Goal: Information Seeking & Learning: Learn about a topic

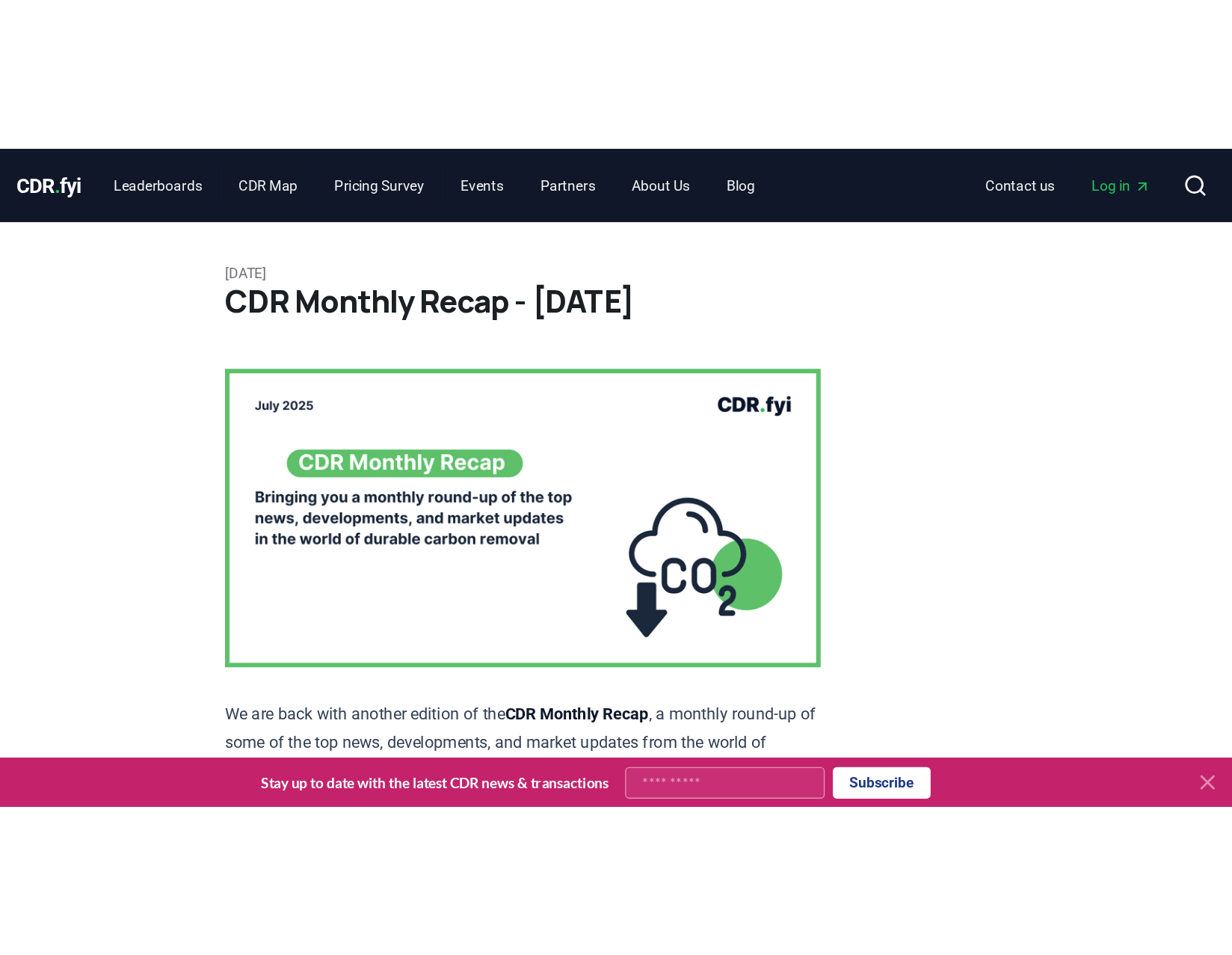
scroll to position [8750, 0]
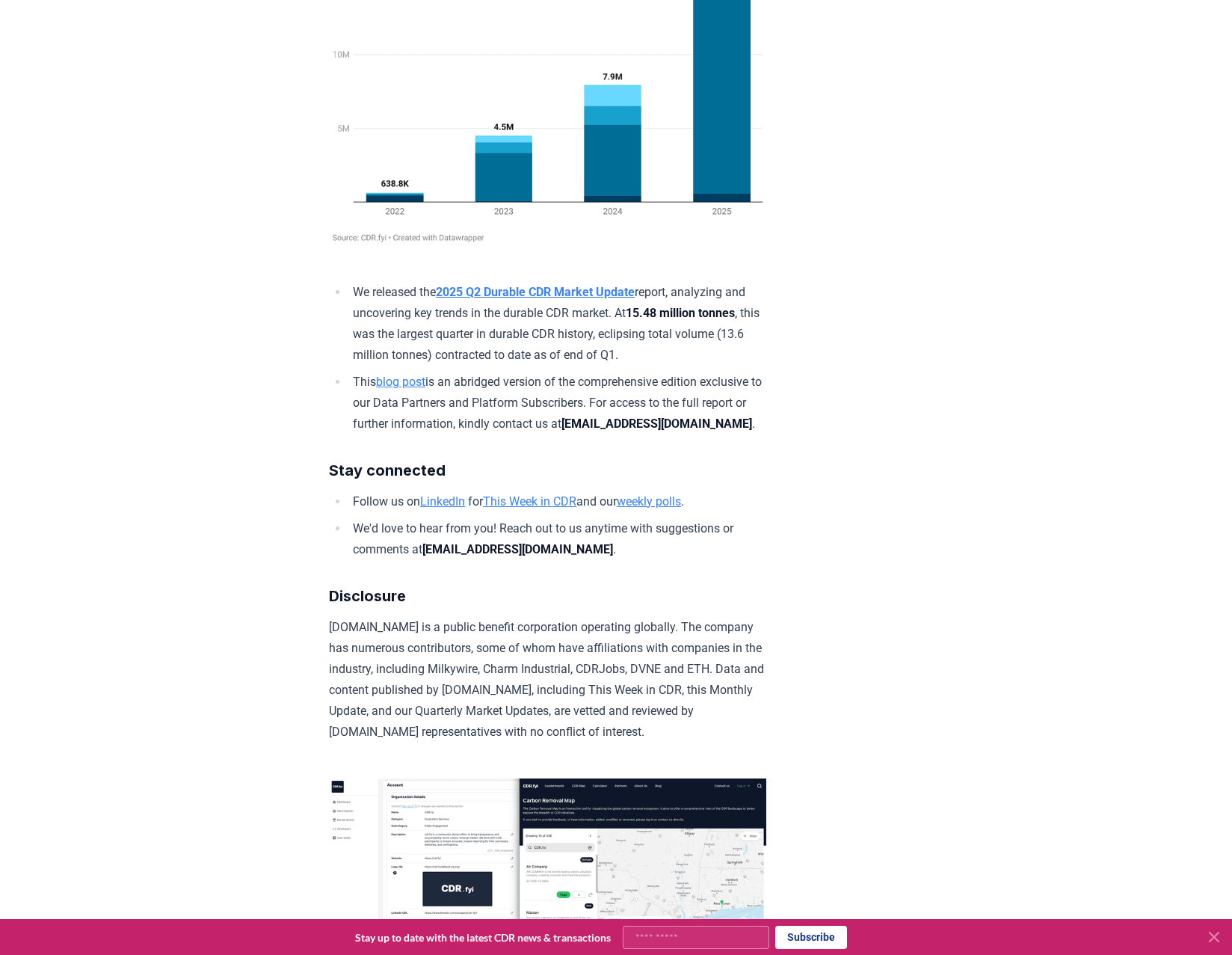
click at [726, 246] on img at bounding box center [547, 71] width 438 height 350
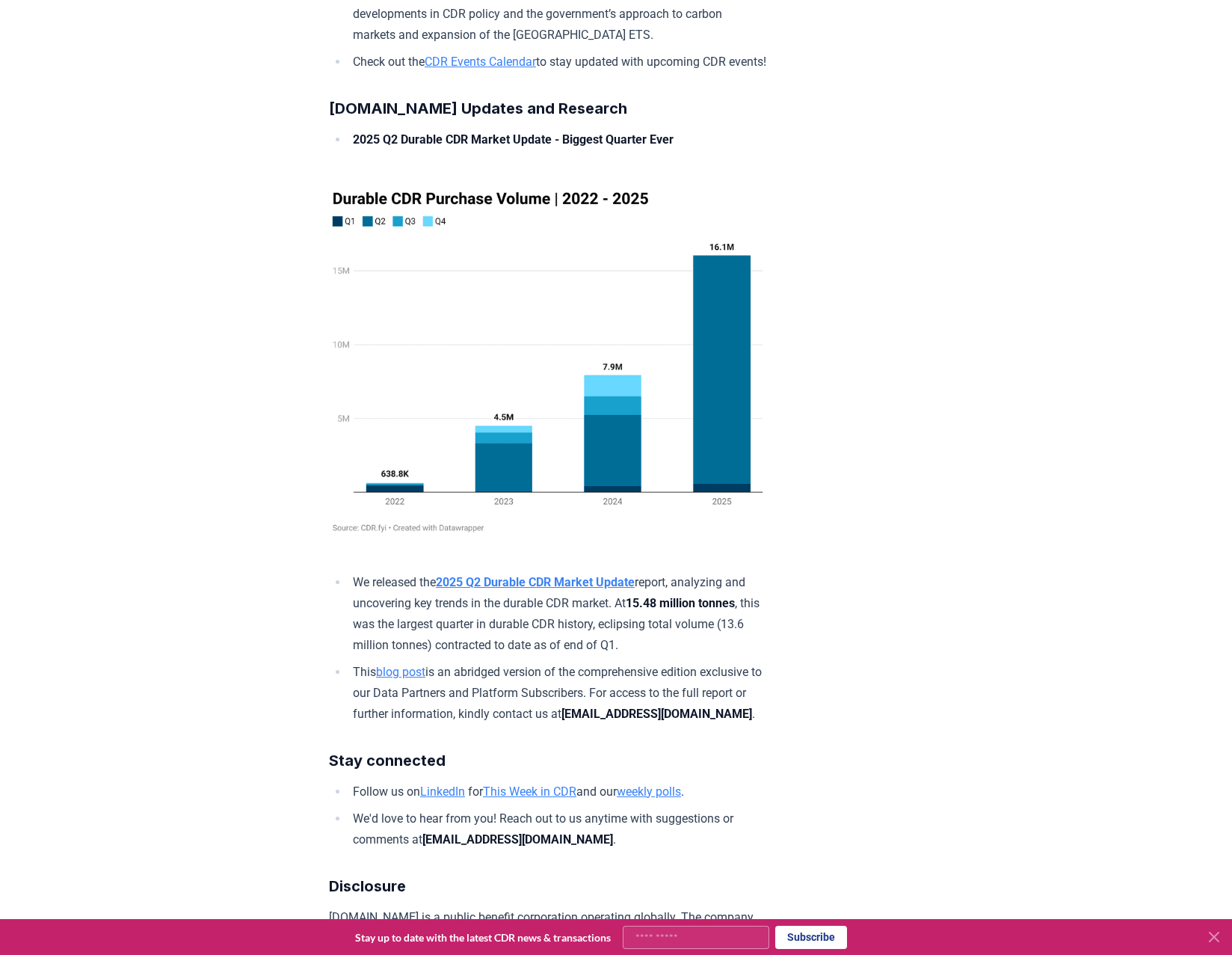
scroll to position [8178, 0]
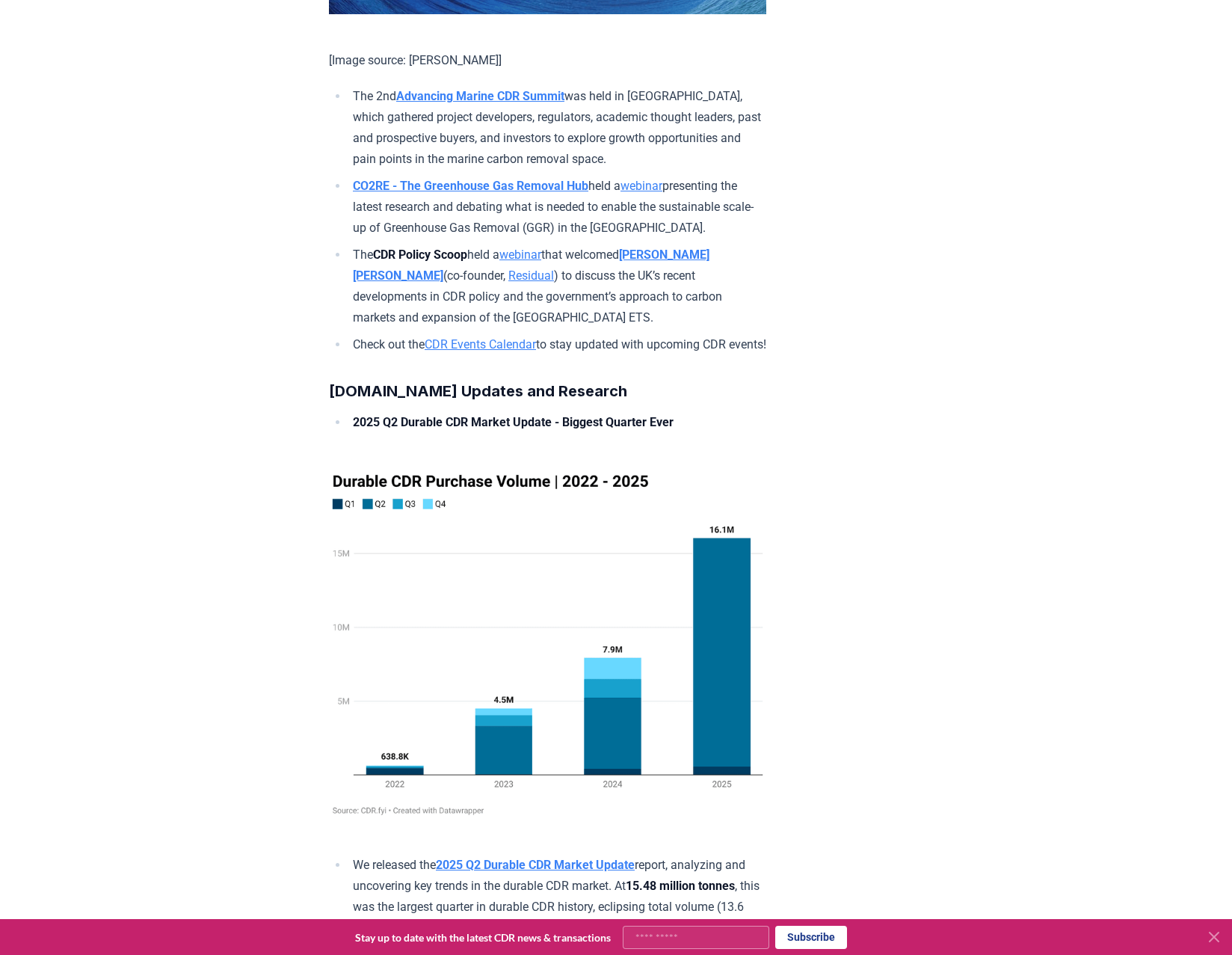
click at [710, 483] on img at bounding box center [547, 644] width 438 height 350
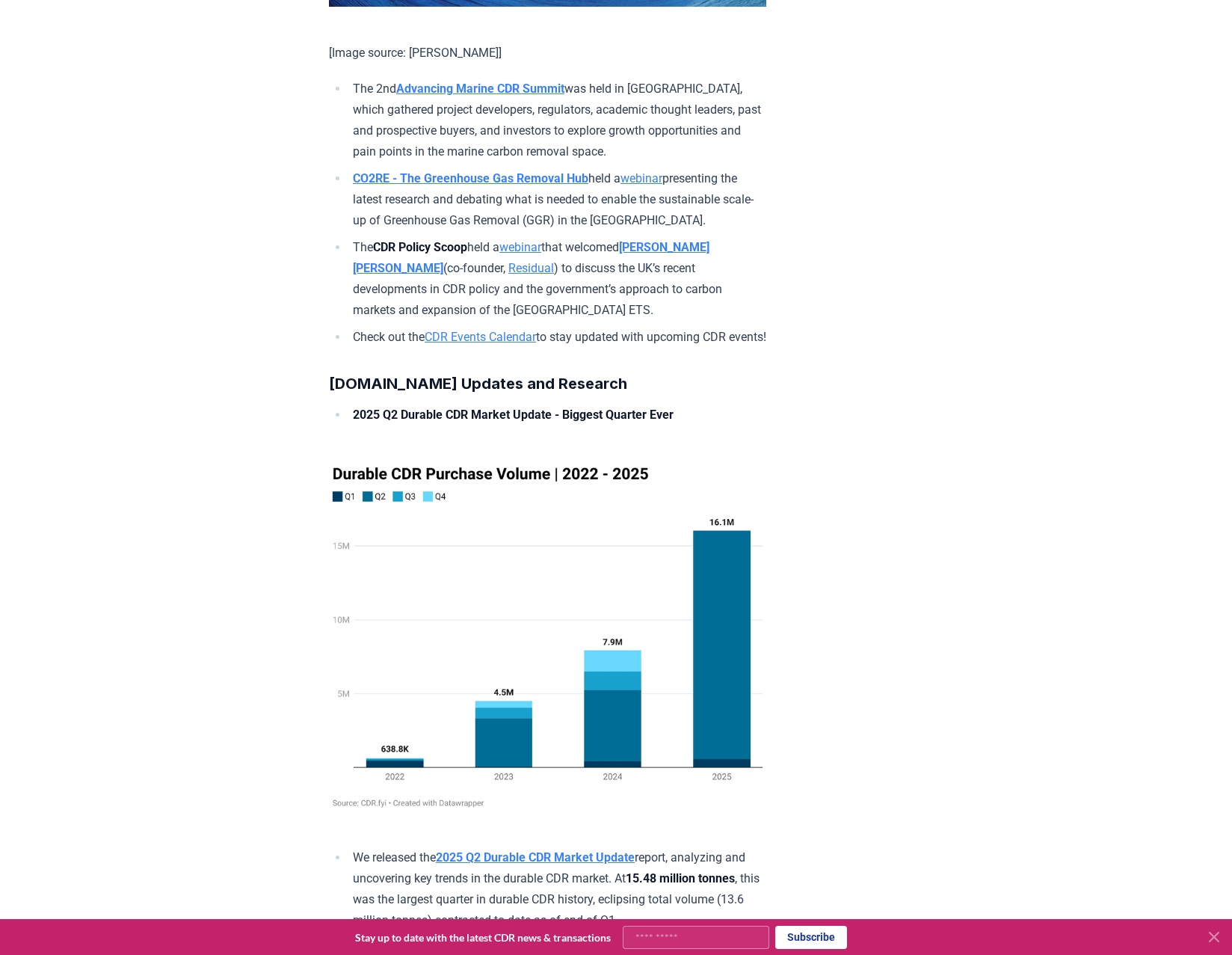
scroll to position [8602, 0]
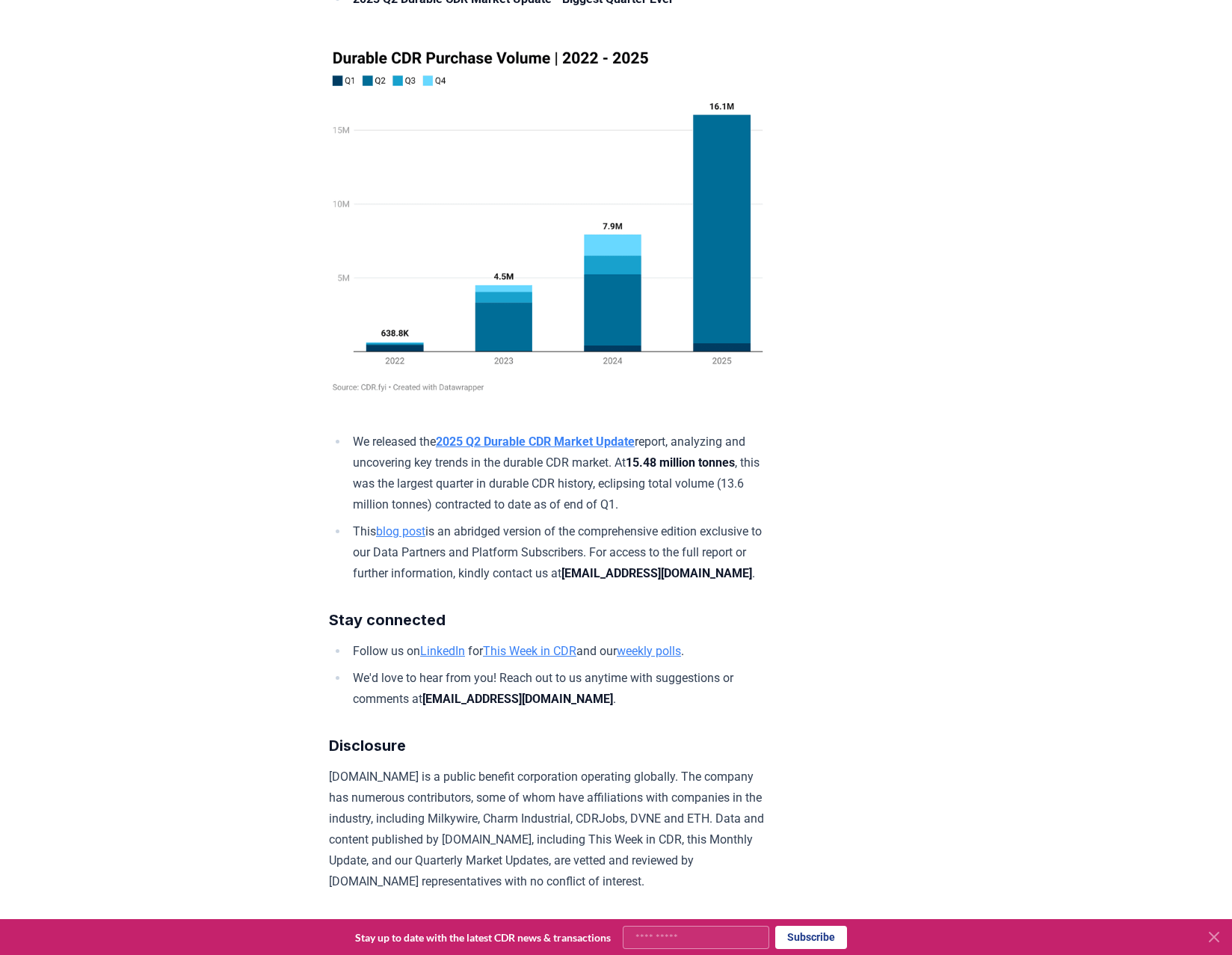
click at [714, 395] on img at bounding box center [547, 221] width 438 height 350
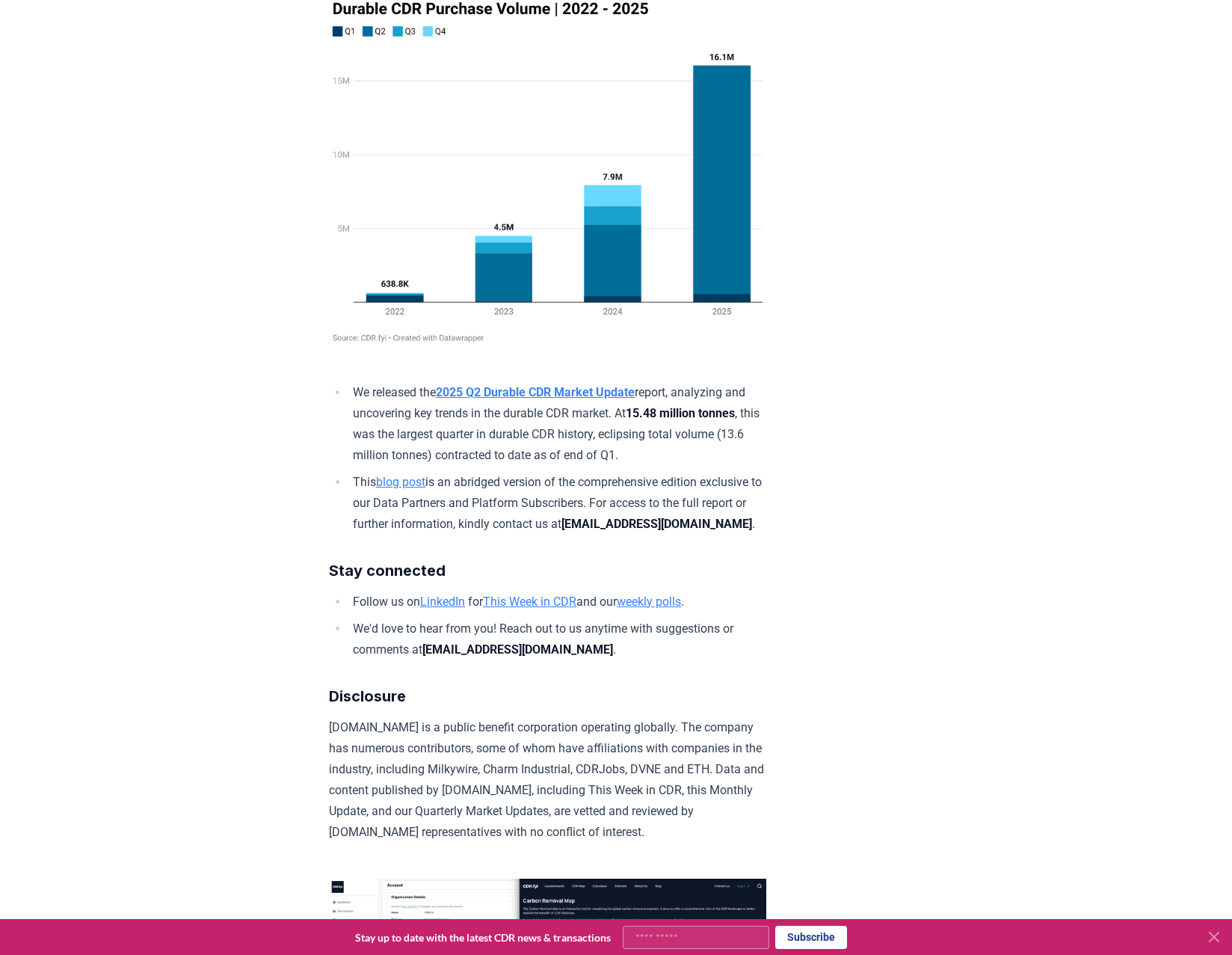
scroll to position [8750, 0]
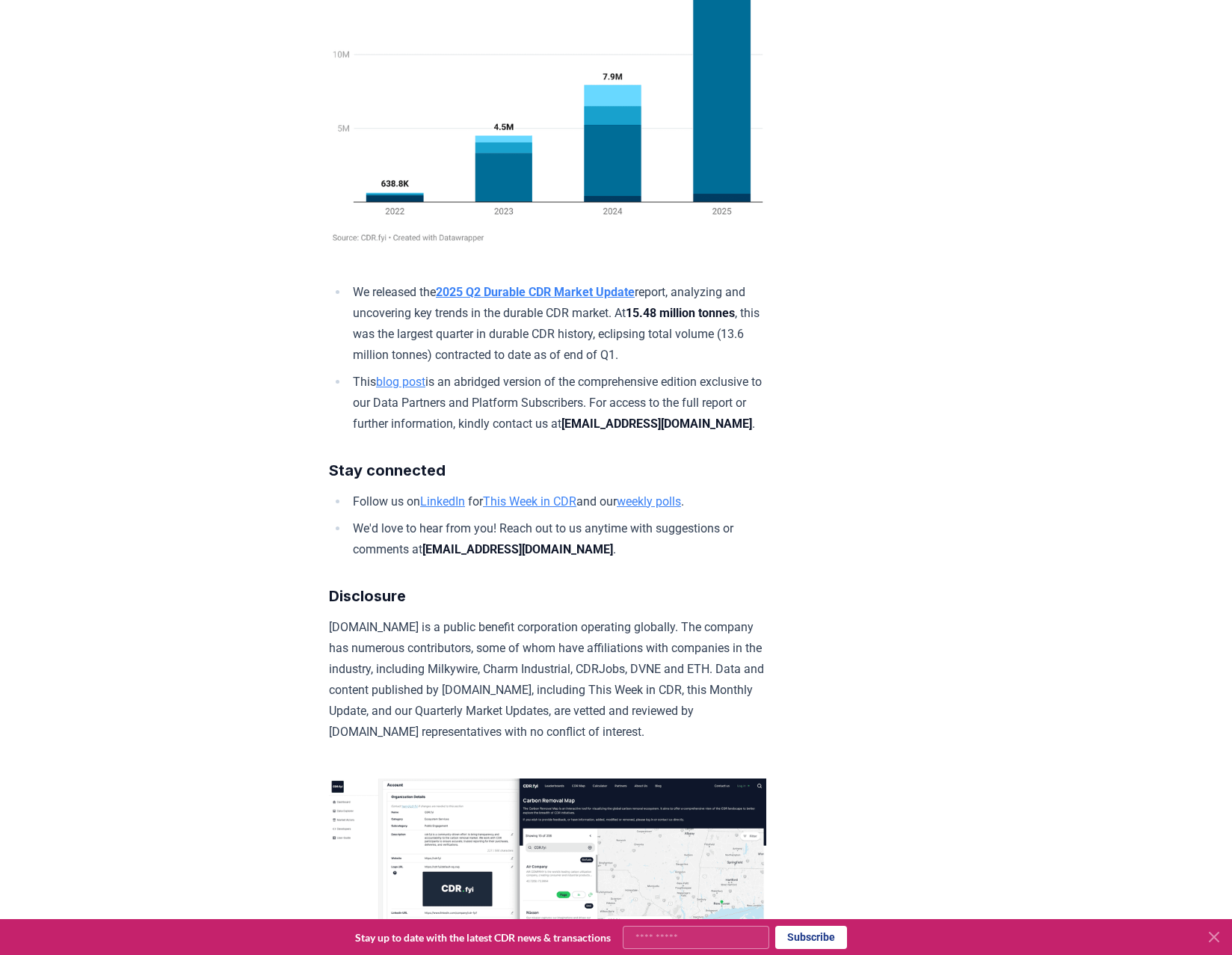
click at [588, 366] on li "We released the 2025 Q2 Durable CDR Market Update report, analyzing and uncover…" at bounding box center [557, 324] width 418 height 83
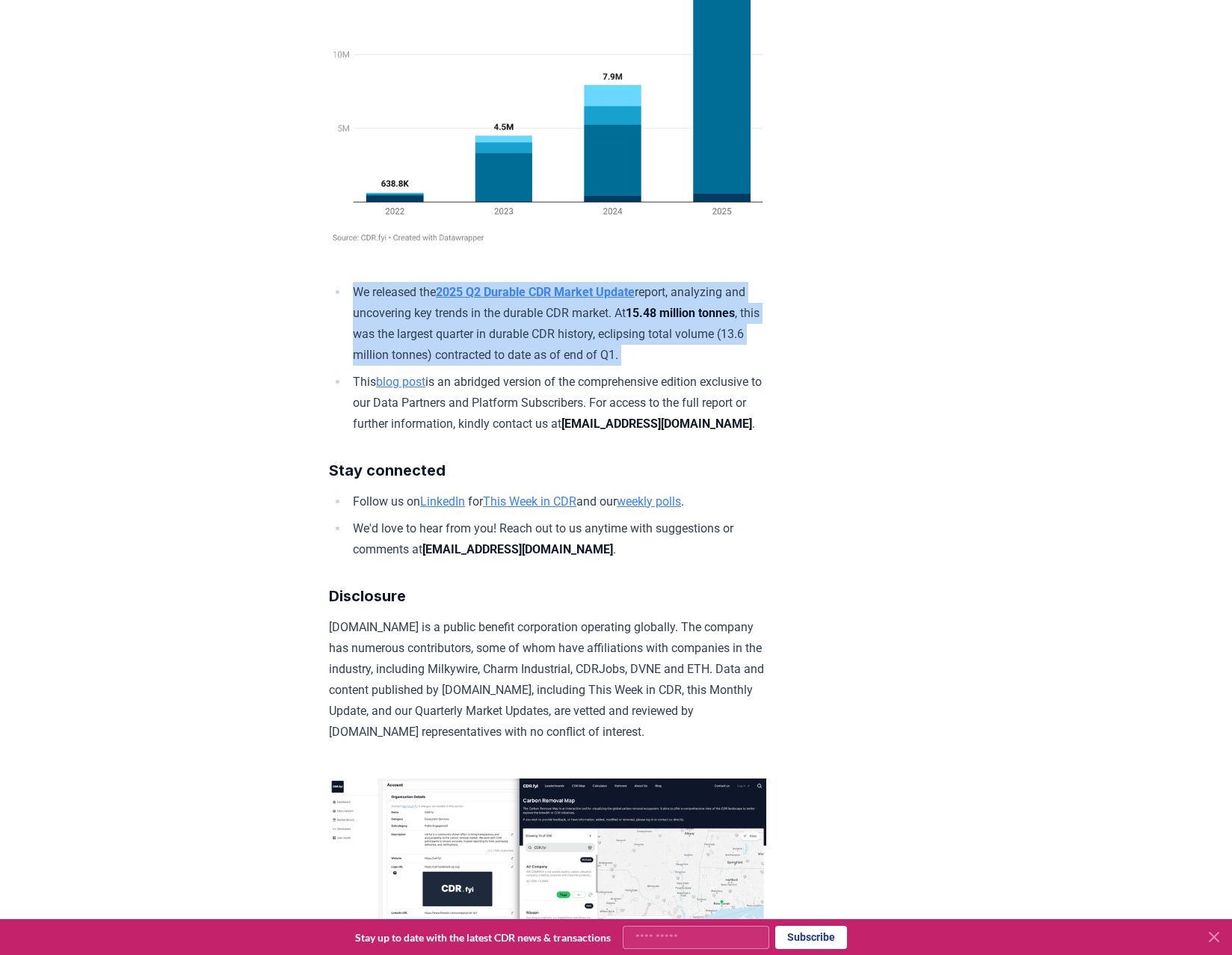
click at [588, 366] on li "We released the 2025 Q2 Durable CDR Market Update report, analyzing and uncover…" at bounding box center [557, 324] width 418 height 83
drag, startPoint x: 588, startPoint y: 534, endPoint x: 538, endPoint y: 534, distance: 50.0
click at [538, 366] on li "We released the 2025 Q2 Durable CDR Market Update report, analyzing and uncover…" at bounding box center [557, 324] width 418 height 83
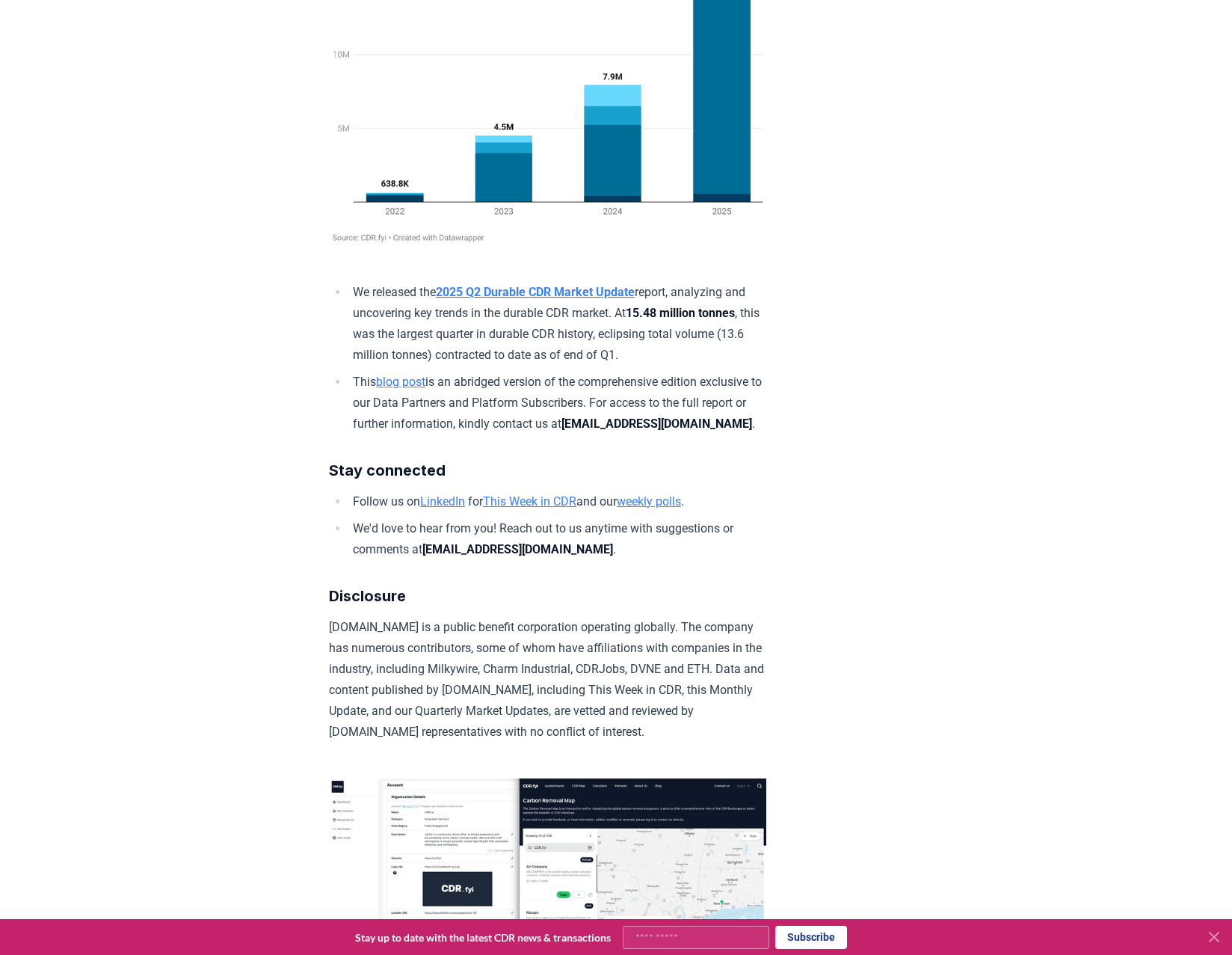
click at [535, 366] on li "We released the 2025 Q2 Durable CDR Market Update report, analyzing and uncover…" at bounding box center [557, 324] width 418 height 83
click at [537, 366] on li "We released the 2025 Q2 Durable CDR Market Update report, analyzing and uncover…" at bounding box center [557, 324] width 418 height 83
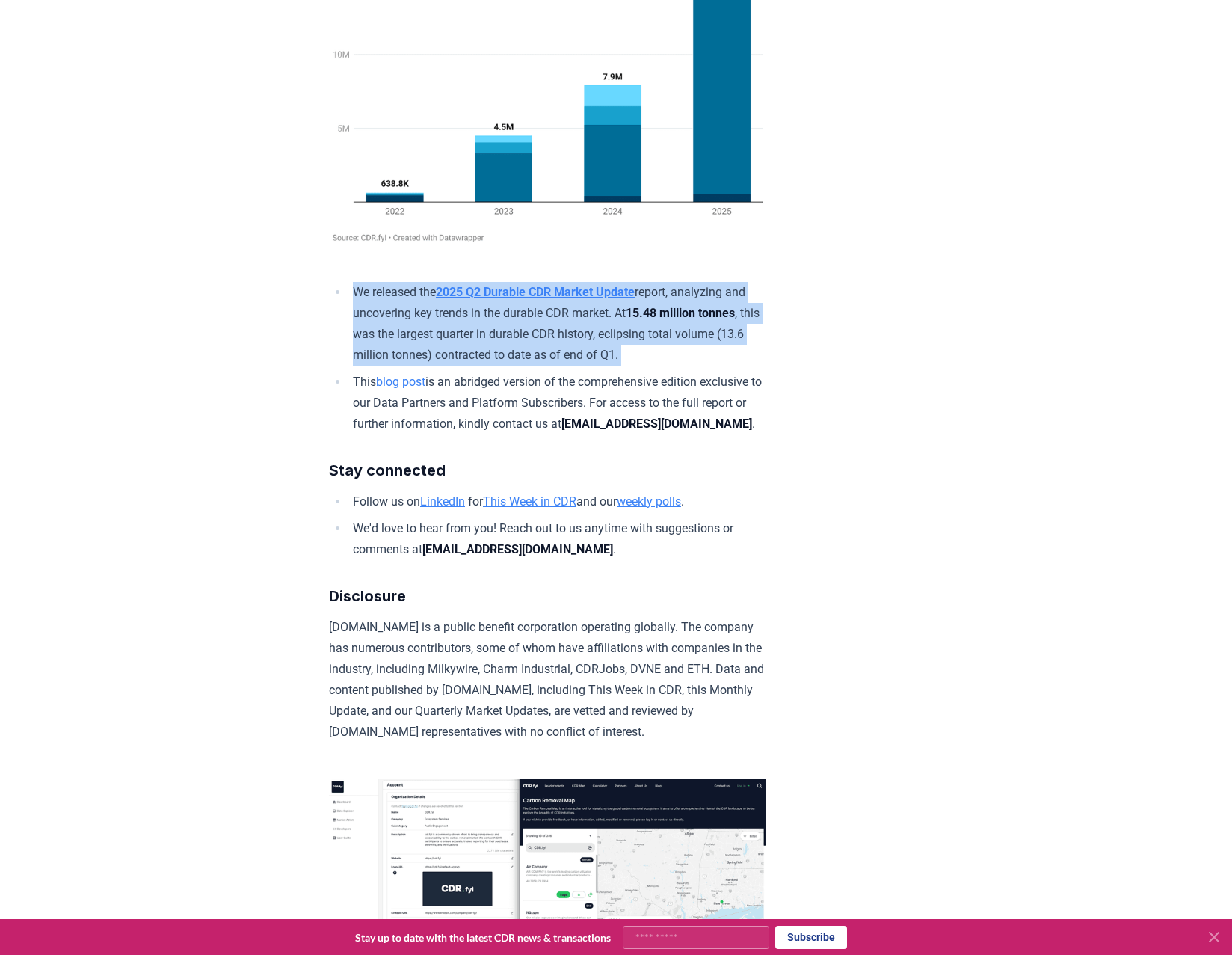
click at [537, 366] on li "We released the 2025 Q2 Durable CDR Market Update report, analyzing and uncover…" at bounding box center [557, 324] width 418 height 83
click at [533, 366] on li "We released the 2025 Q2 Durable CDR Market Update report, analyzing and uncover…" at bounding box center [557, 324] width 418 height 83
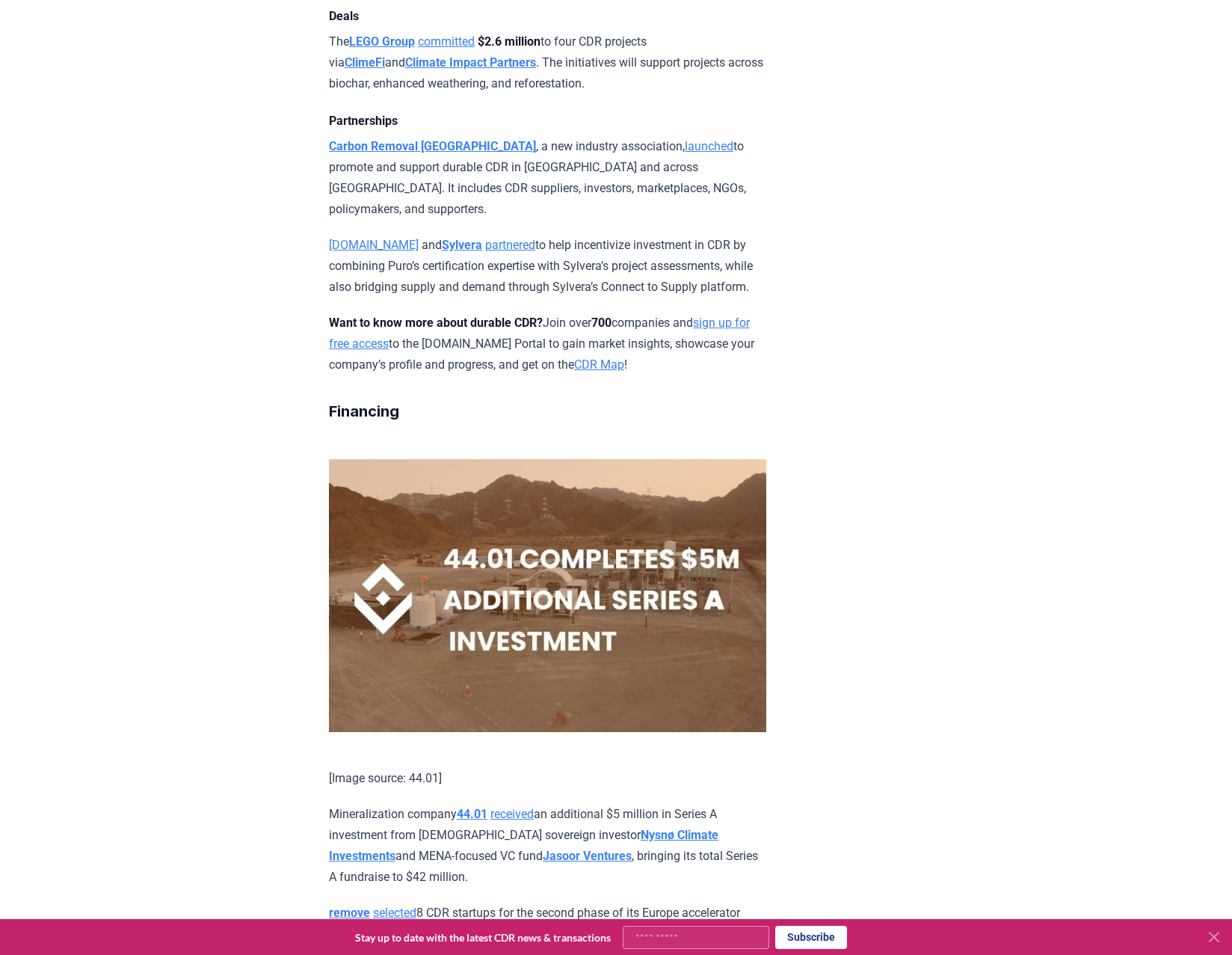
scroll to position [1346, 0]
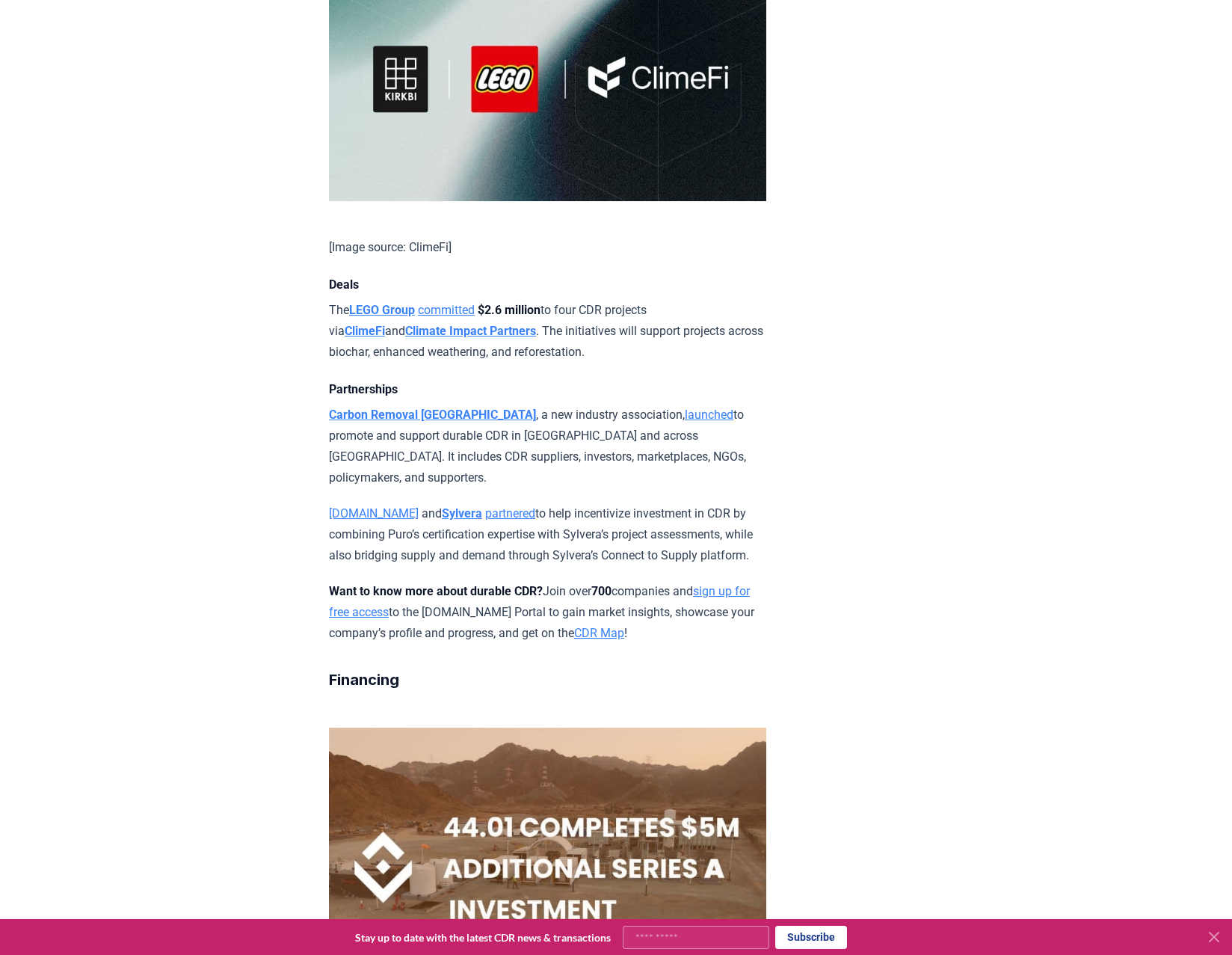
click at [551, 303] on p "The LEGO Group committed $2.6 million to four CDR projects via ClimeFi and Clim…" at bounding box center [547, 331] width 438 height 63
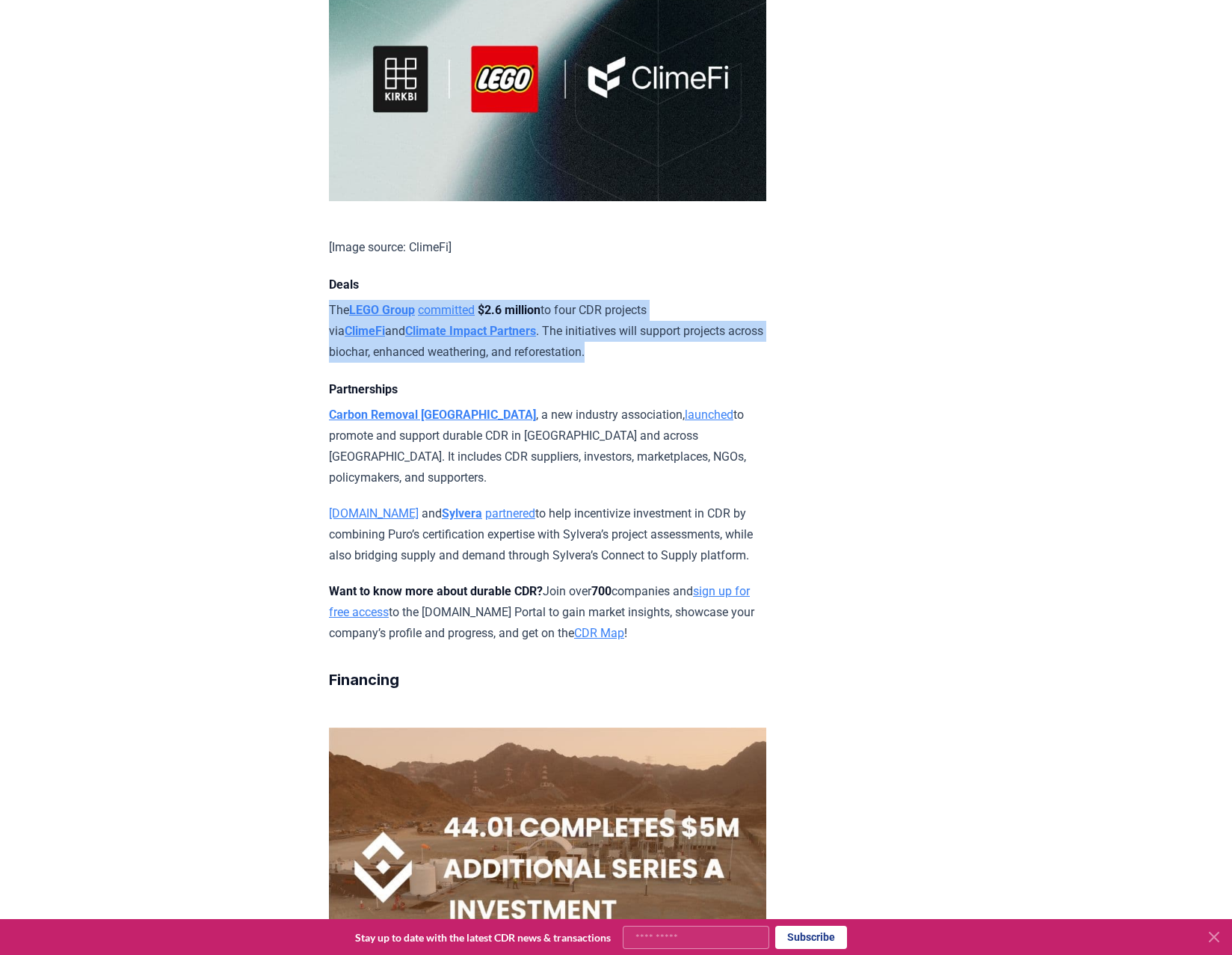
click at [551, 303] on p "The LEGO Group committed $2.6 million to four CDR projects via ClimeFi and Clim…" at bounding box center [547, 331] width 438 height 63
drag, startPoint x: 551, startPoint y: 303, endPoint x: 535, endPoint y: 314, distance: 19.4
click at [535, 314] on p "The LEGO Group committed $2.6 million to four CDR projects via ClimeFi and Clim…" at bounding box center [547, 331] width 438 height 63
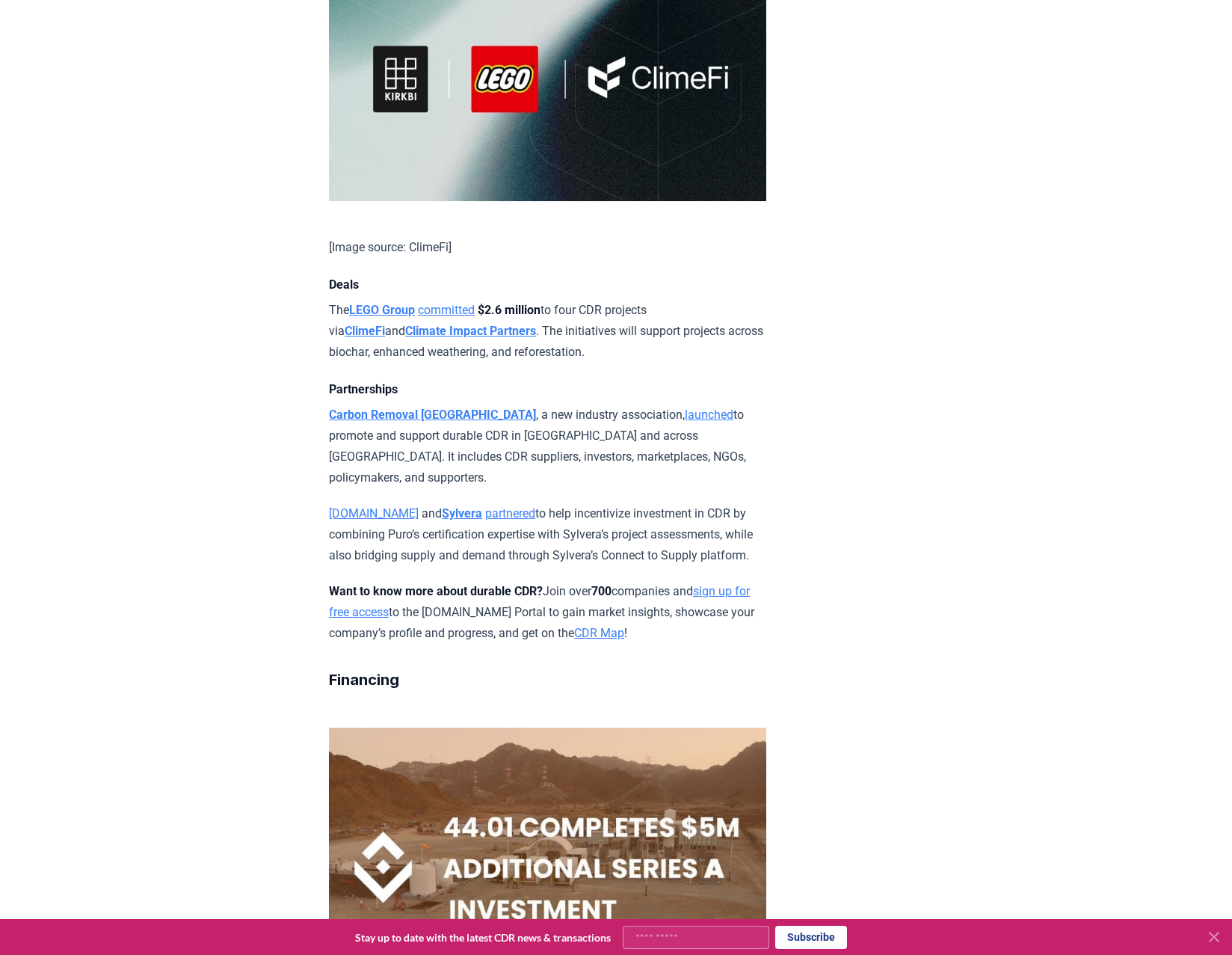
click at [531, 315] on p "The LEGO Group committed $2.6 million to four CDR projects via ClimeFi and Clim…" at bounding box center [547, 331] width 438 height 63
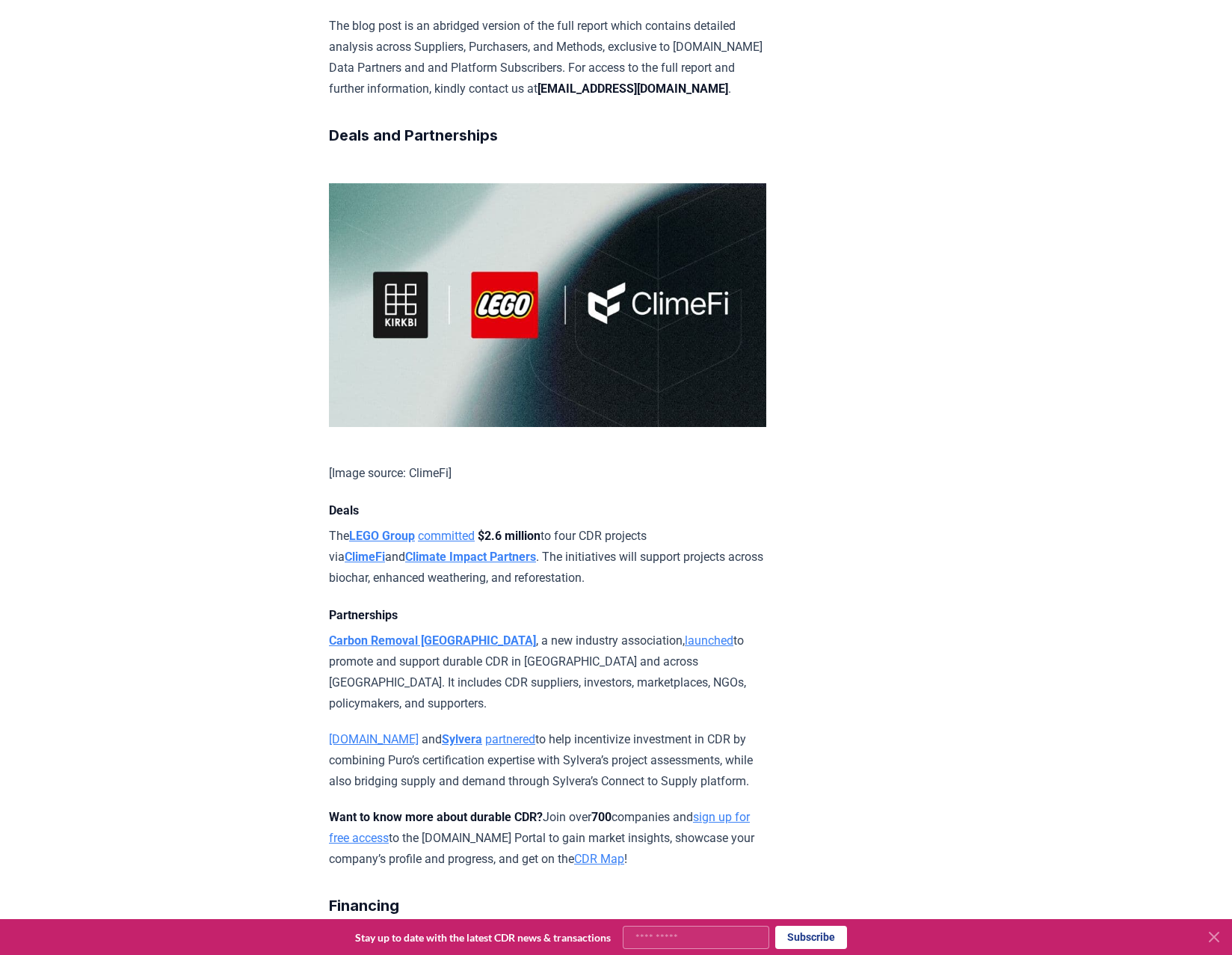
scroll to position [763, 0]
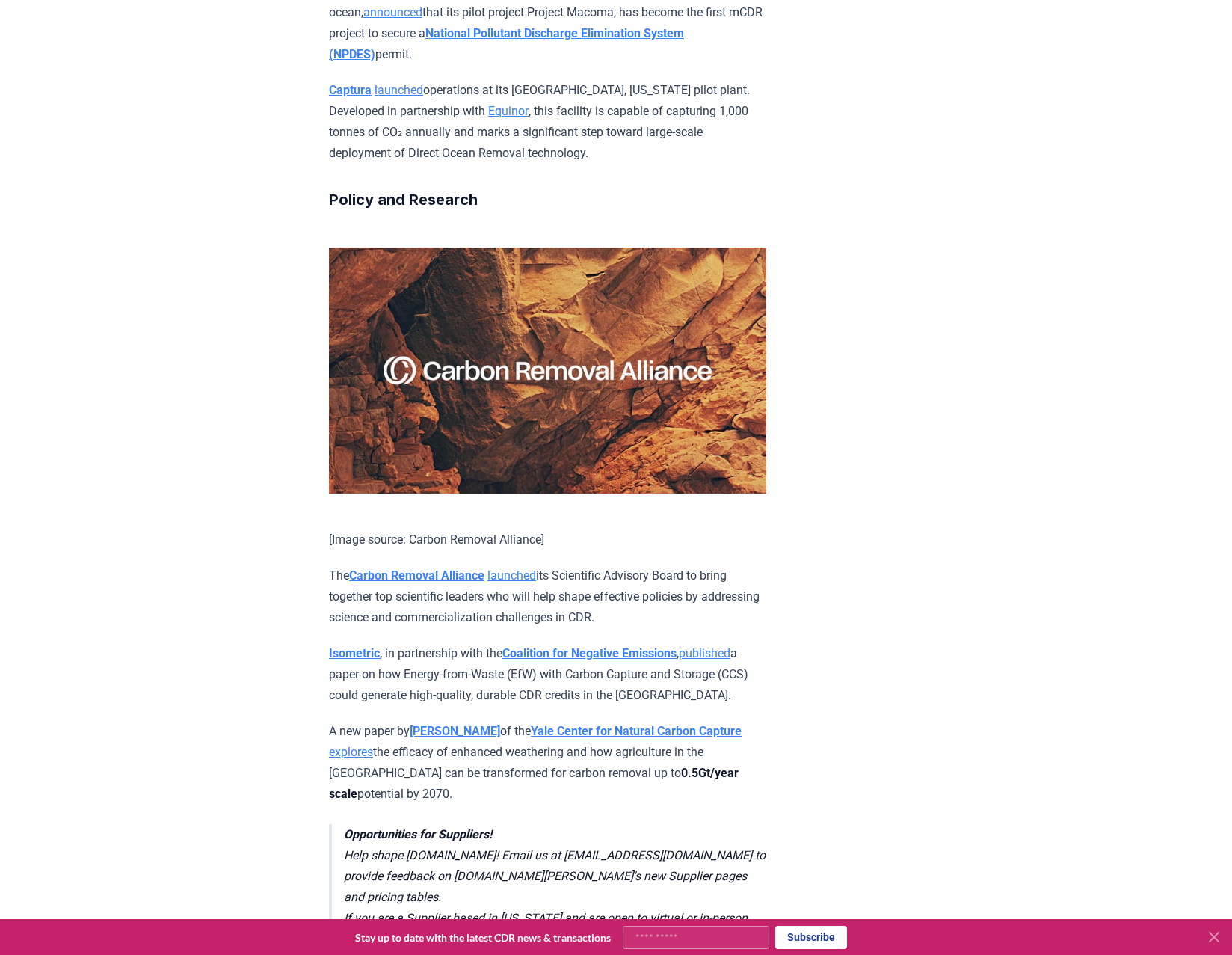
scroll to position [3231, 0]
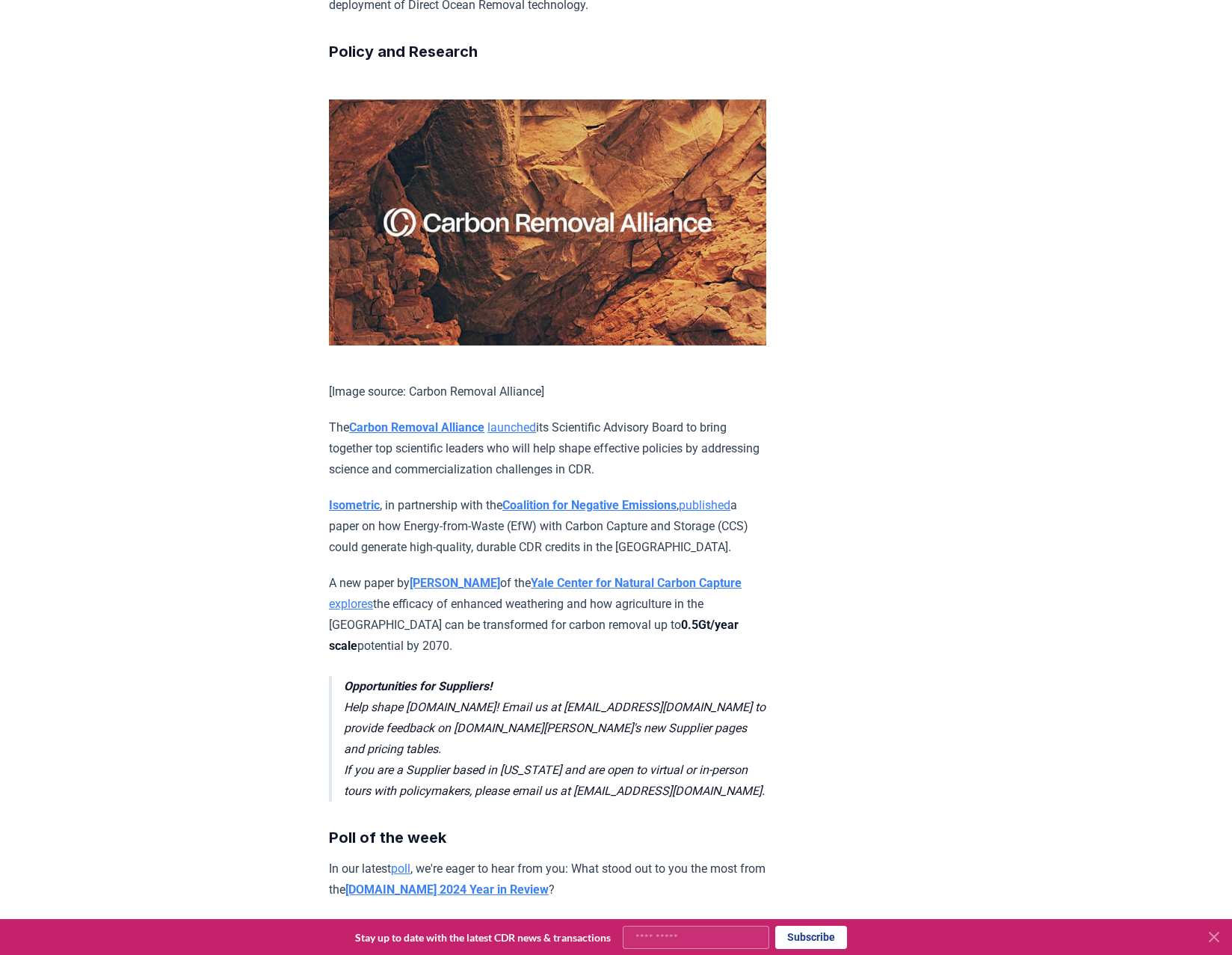
click at [492, 495] on p "Isometric , in partnership with the Coalition for Negative Emissions , publishe…" at bounding box center [547, 526] width 438 height 63
drag, startPoint x: 492, startPoint y: 471, endPoint x: 484, endPoint y: 471, distance: 8.0
click at [484, 495] on p "Isometric , in partnership with the Coalition for Negative Emissions , publishe…" at bounding box center [547, 526] width 438 height 63
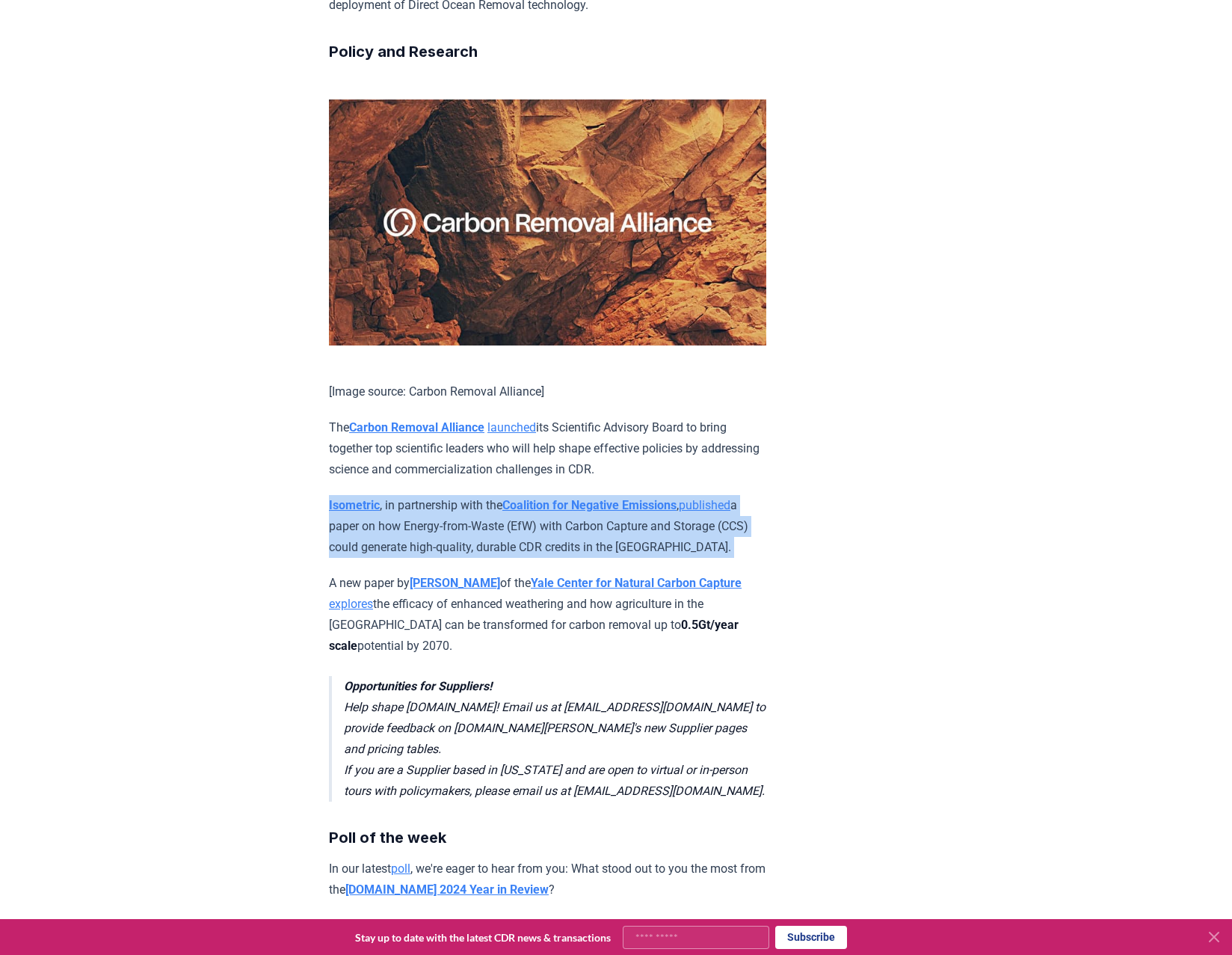
click at [484, 495] on p "Isometric , in partnership with the Coalition for Negative Emissions , publishe…" at bounding box center [547, 526] width 438 height 63
drag, startPoint x: 484, startPoint y: 471, endPoint x: 465, endPoint y: 469, distance: 19.1
click at [465, 495] on p "Isometric , in partnership with the Coalition for Negative Emissions , publishe…" at bounding box center [547, 526] width 438 height 63
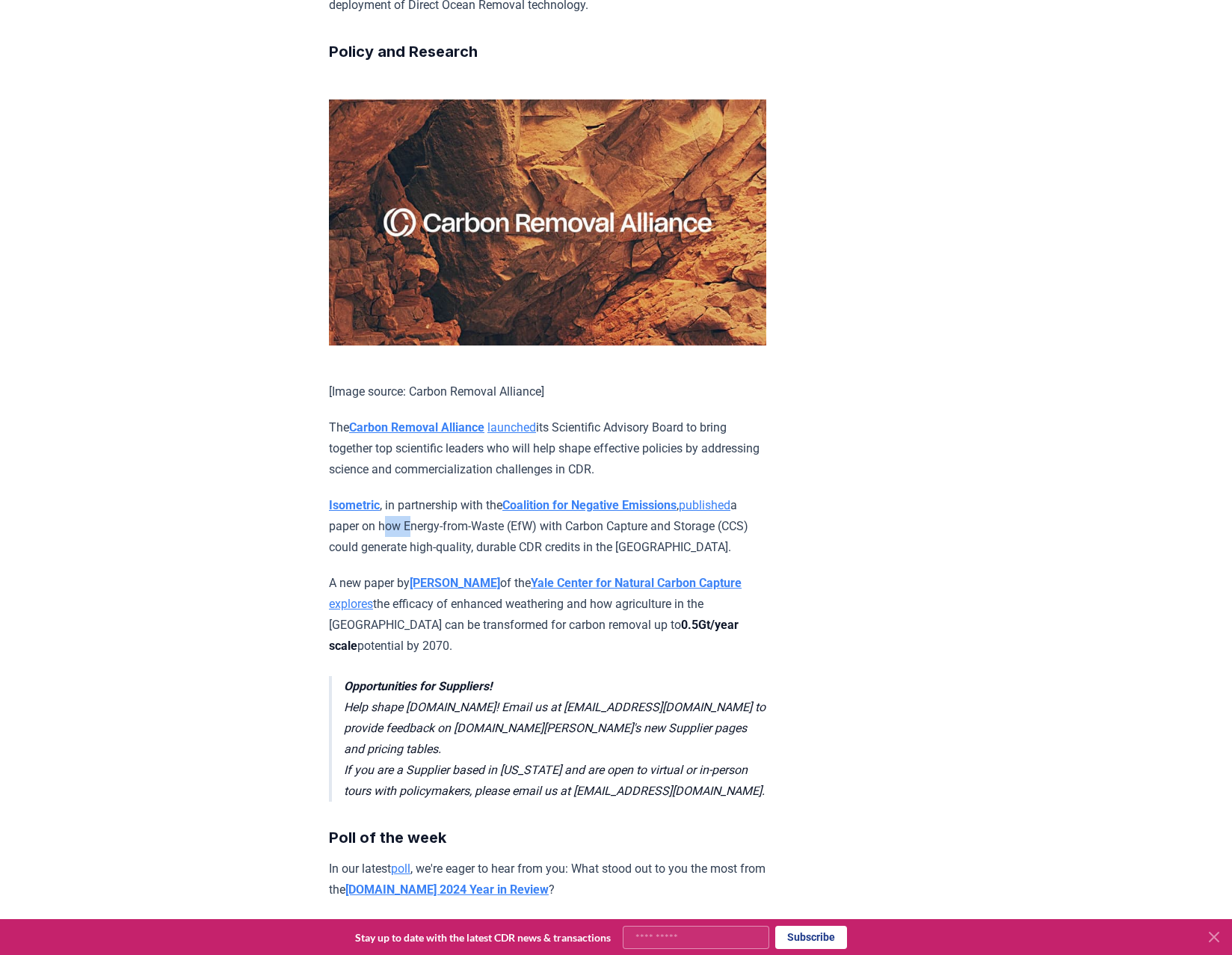
click at [465, 495] on p "Isometric , in partnership with the Coalition for Negative Emissions , publishe…" at bounding box center [547, 526] width 438 height 63
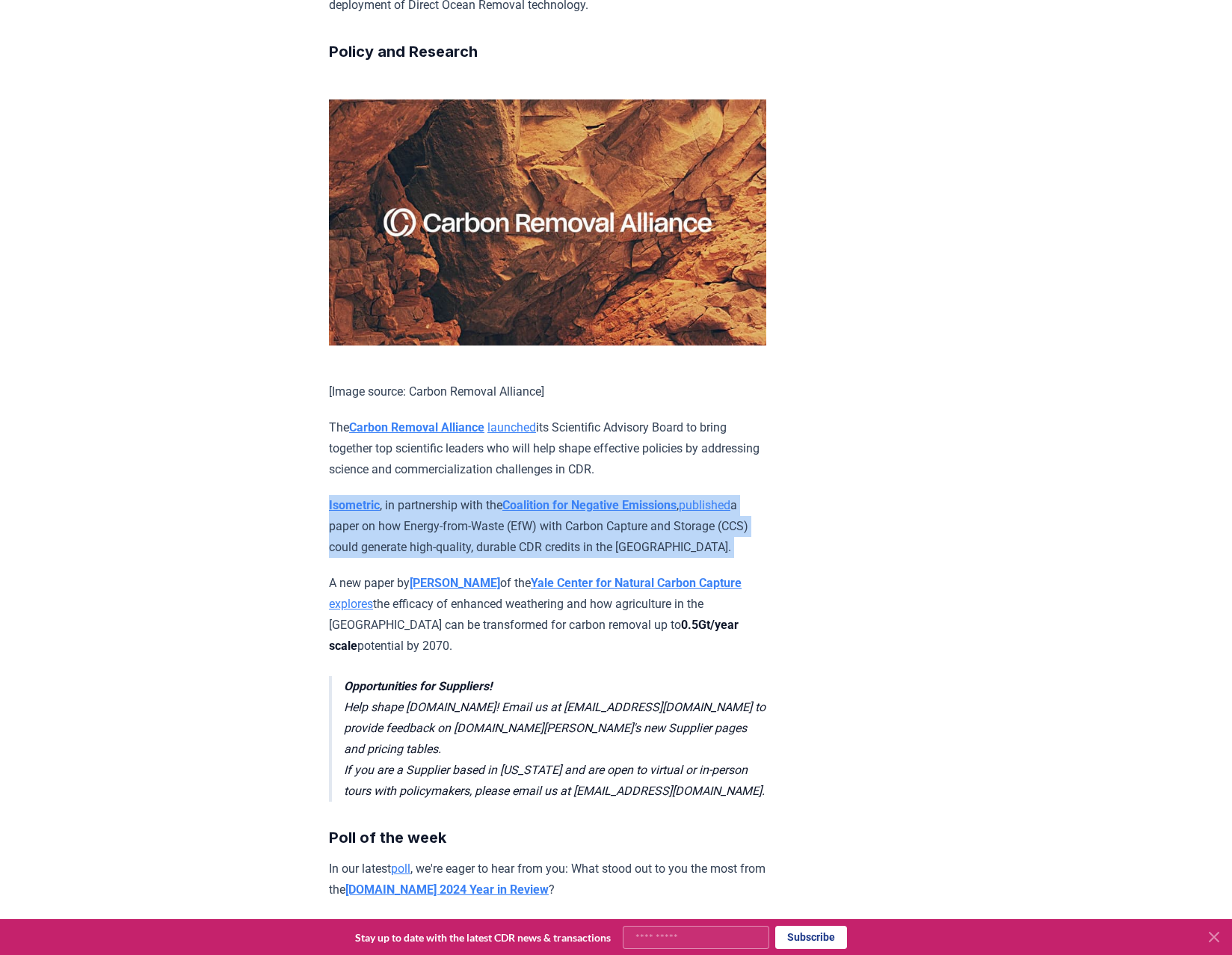
click at [465, 495] on p "Isometric , in partnership with the Coalition for Negative Emissions , publishe…" at bounding box center [547, 526] width 438 height 63
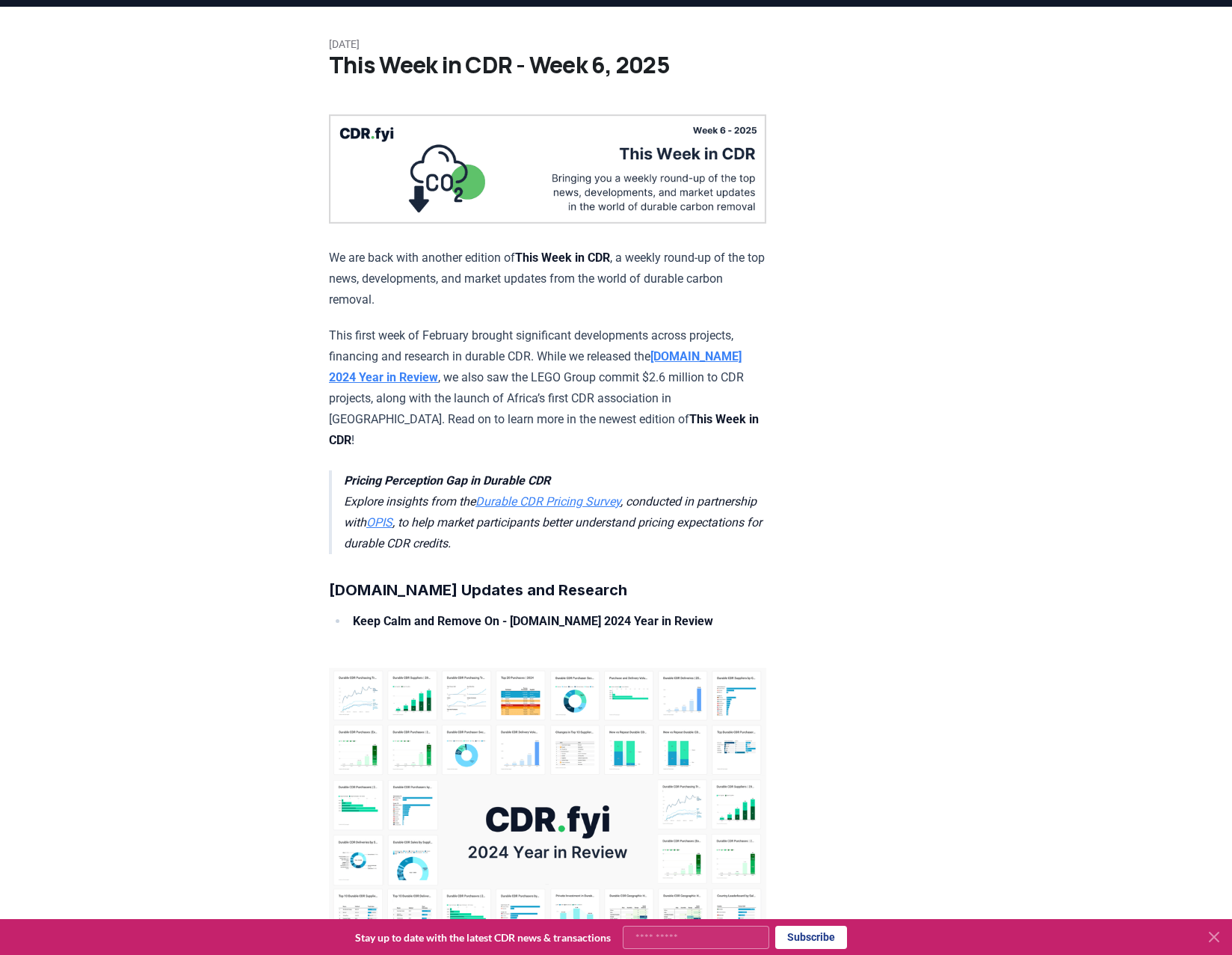
scroll to position [0, 0]
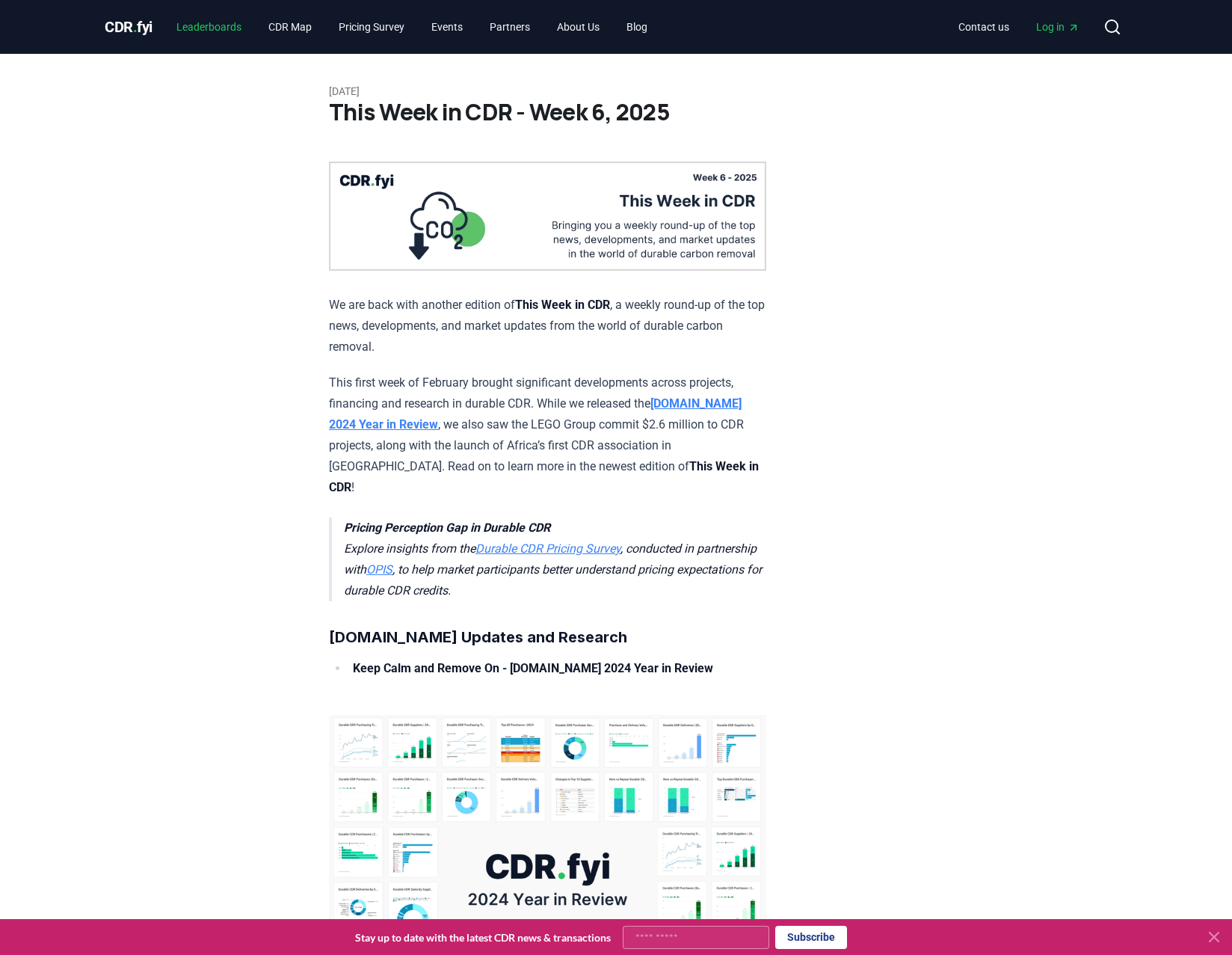
click at [236, 28] on link "Leaderboards" at bounding box center [209, 26] width 89 height 27
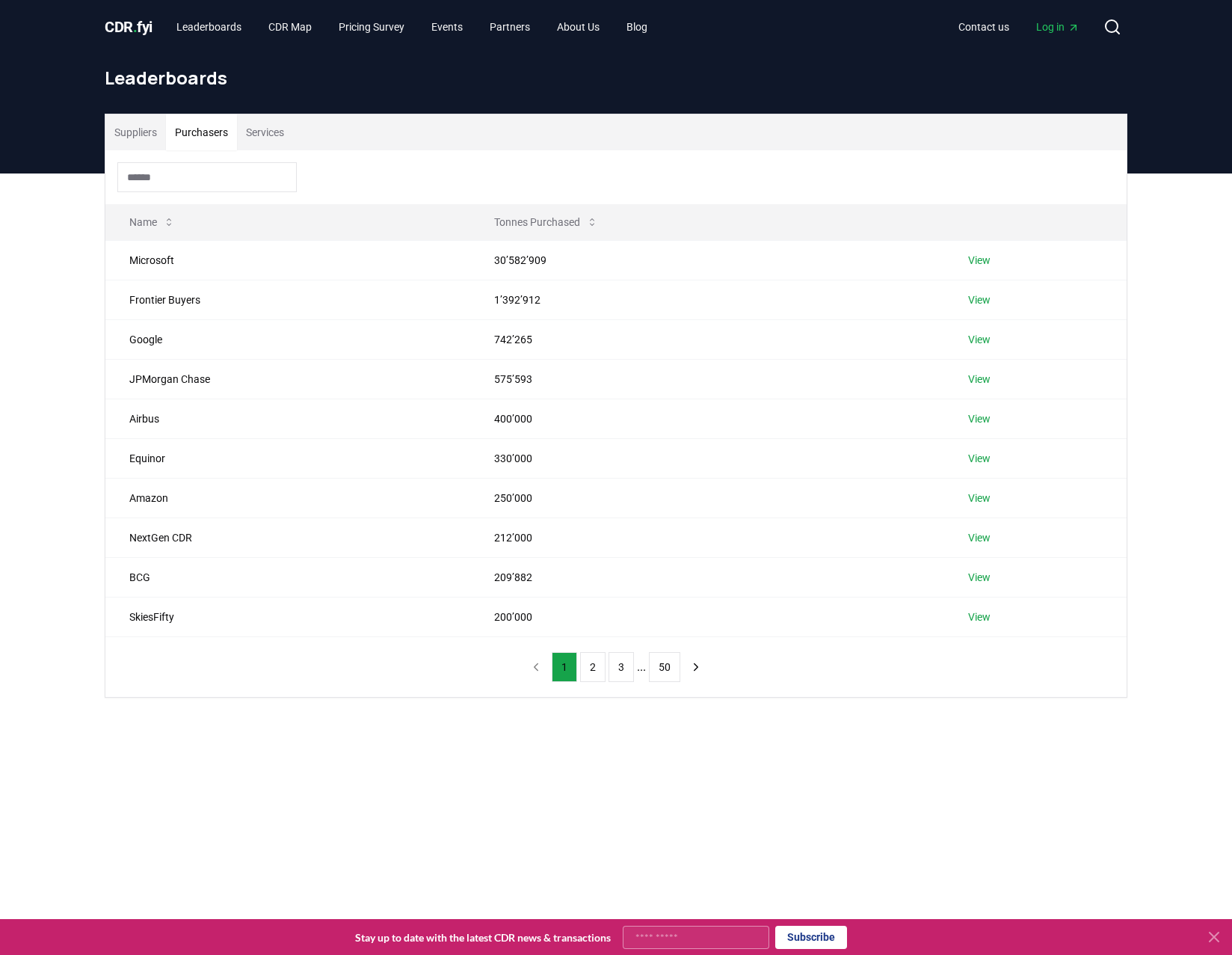
click at [187, 133] on button "Purchasers" at bounding box center [201, 133] width 71 height 36
click at [986, 258] on link "View" at bounding box center [979, 260] width 22 height 15
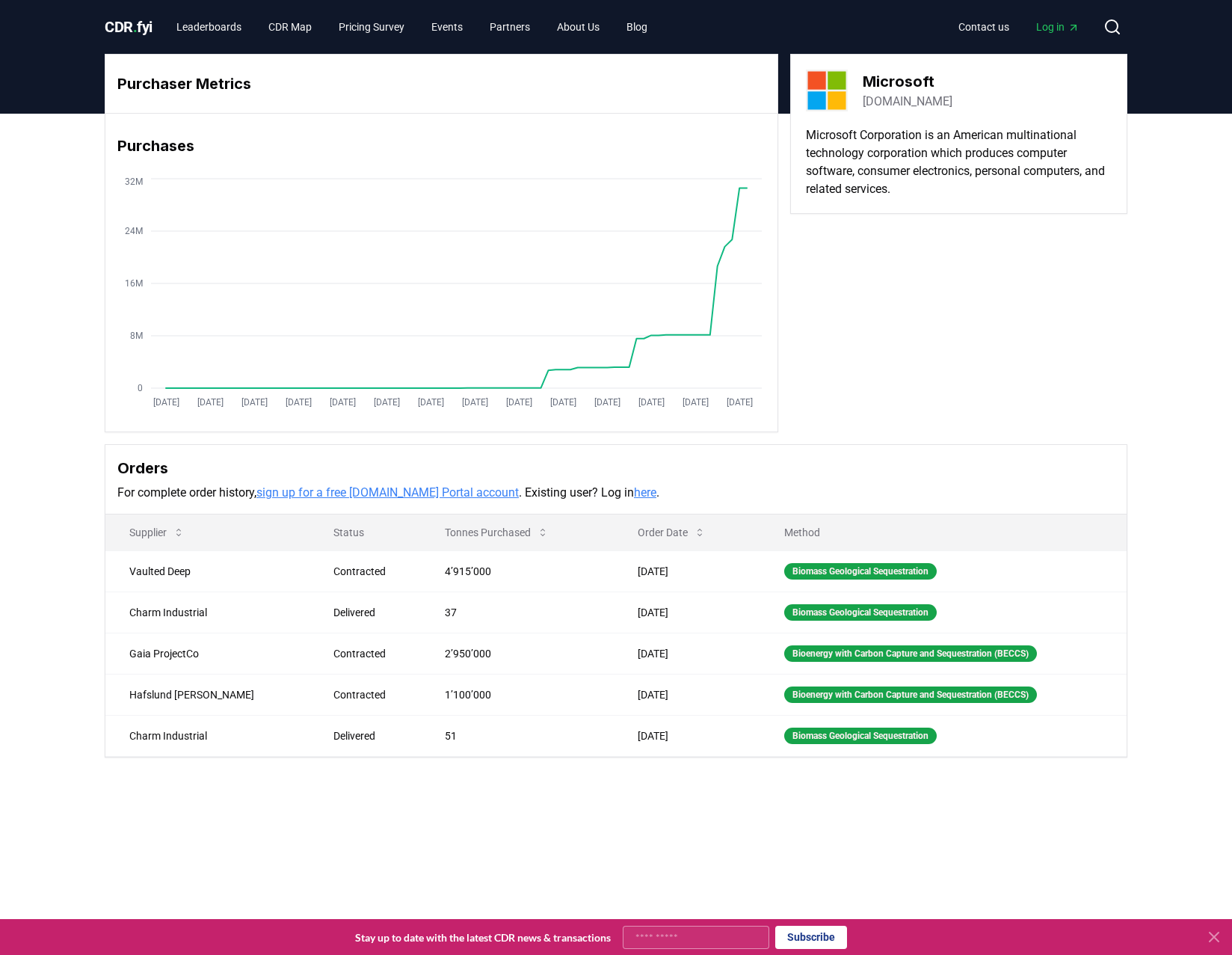
click at [798, 332] on div "Purchaser Metrics Purchases [DATE] [DATE] [DATE] [DATE] [DATE] [DATE] [DATE] [D…" at bounding box center [616, 243] width 1023 height 378
click at [228, 33] on link "Leaderboards" at bounding box center [209, 26] width 89 height 27
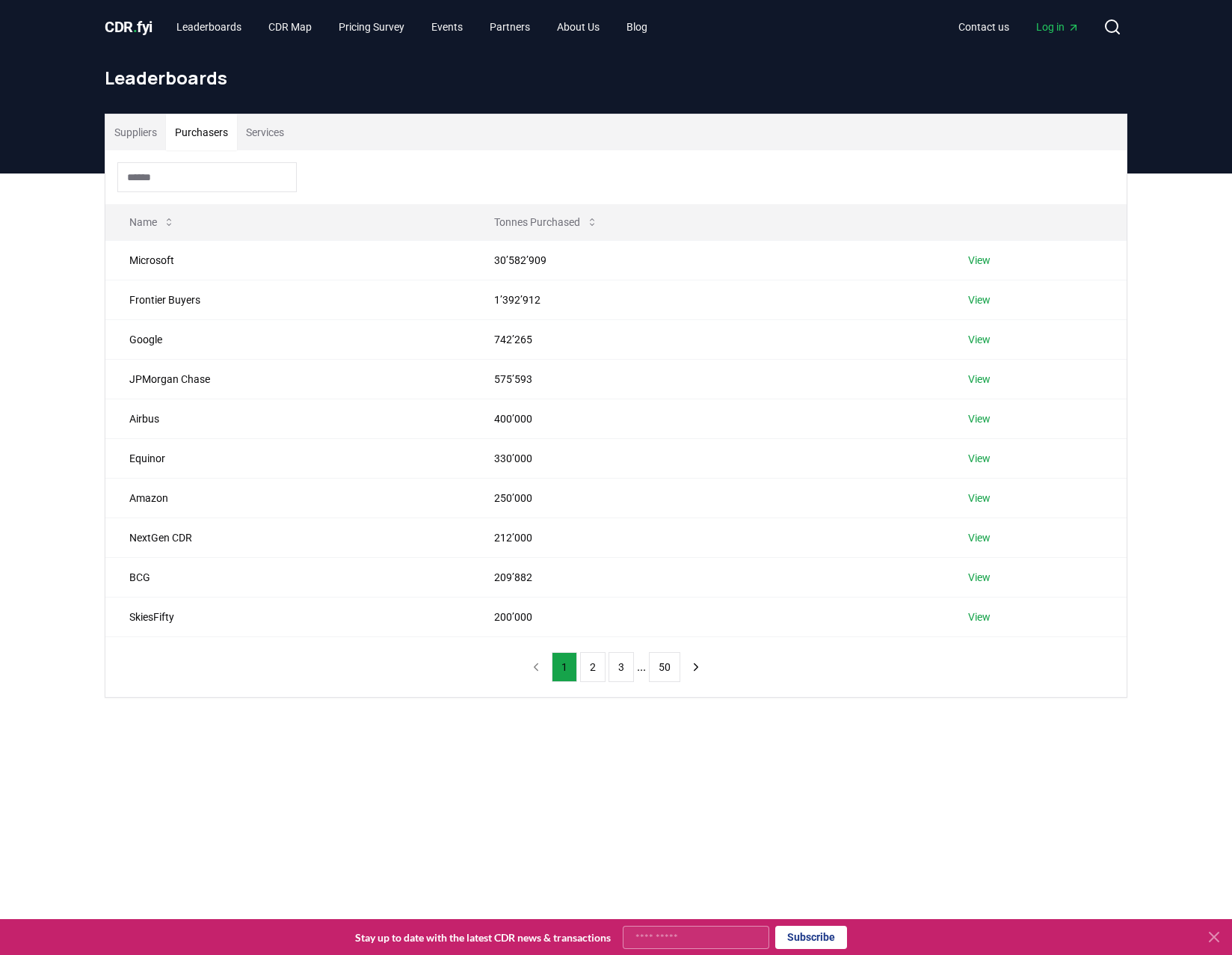
click at [223, 129] on button "Purchasers" at bounding box center [201, 133] width 71 height 36
click at [320, 29] on link "CDR Map" at bounding box center [290, 26] width 67 height 27
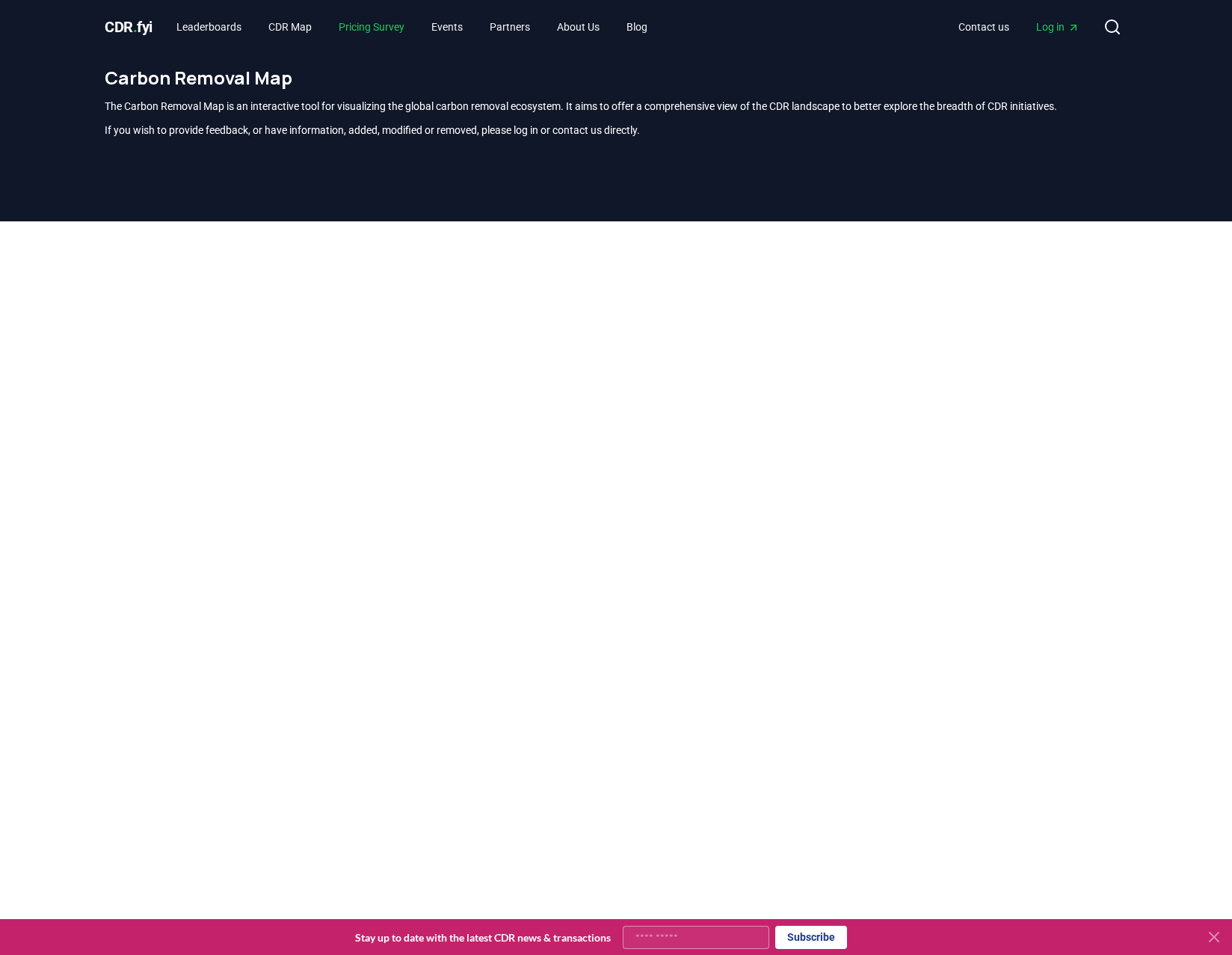
click at [402, 33] on link "Pricing Survey" at bounding box center [371, 26] width 90 height 27
